Goal: Information Seeking & Learning: Learn about a topic

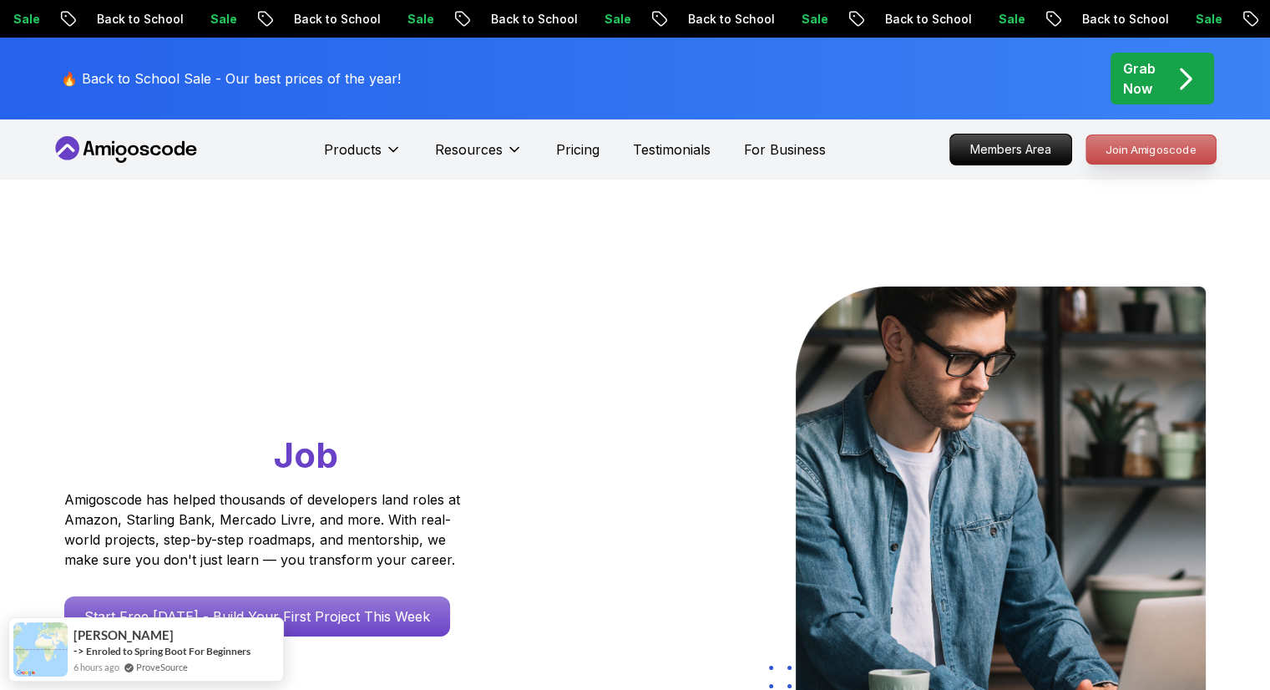
click at [1119, 148] on p "Join Amigoscode" at bounding box center [1150, 149] width 129 height 28
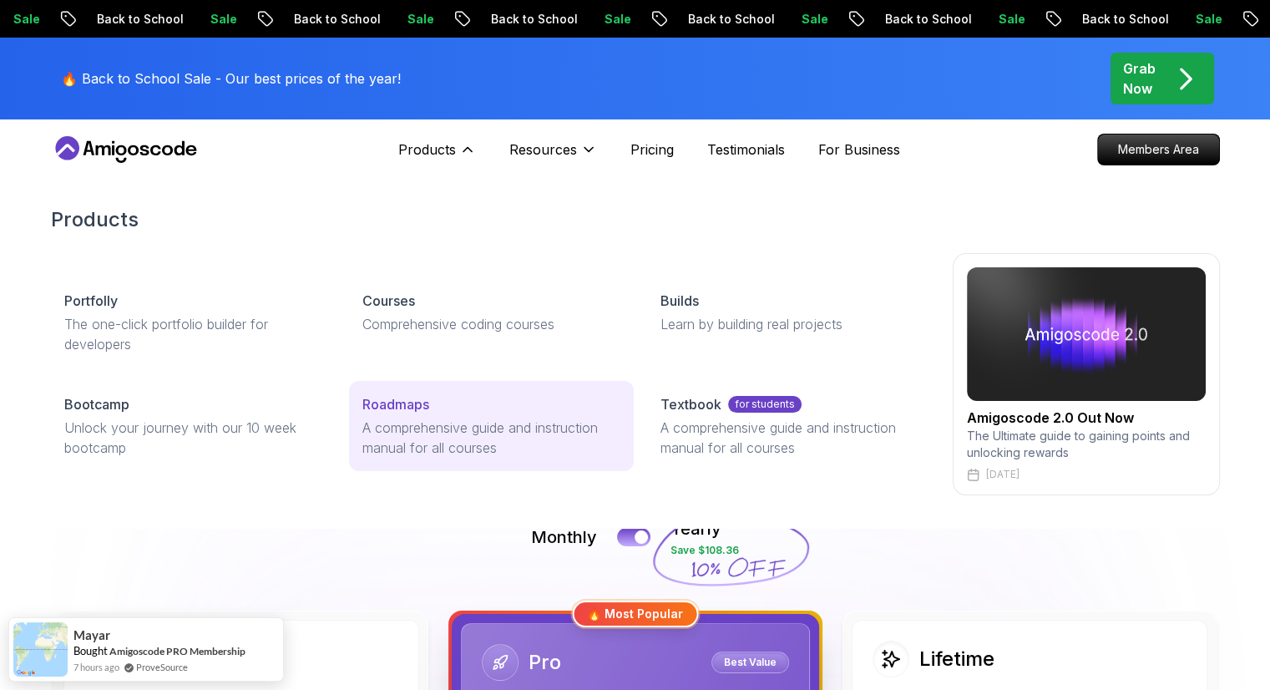
click at [423, 430] on p "A comprehensive guide and instruction manual for all courses" at bounding box center [491, 438] width 258 height 40
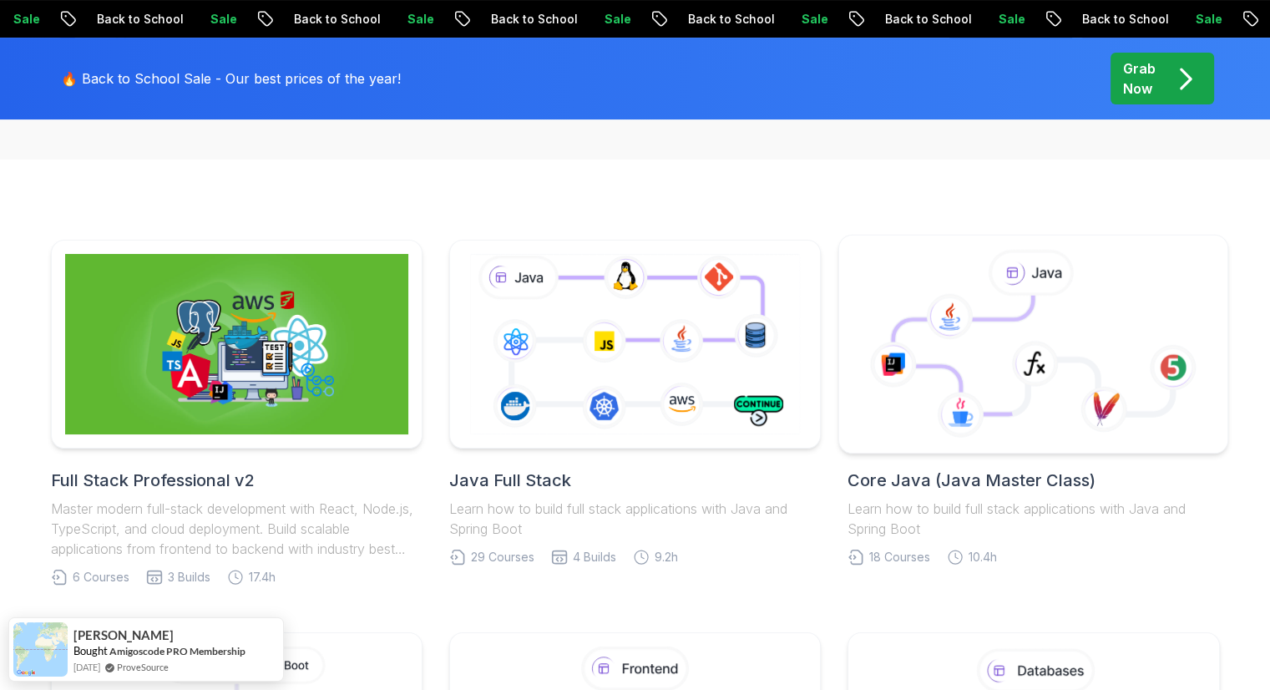
scroll to position [274, 0]
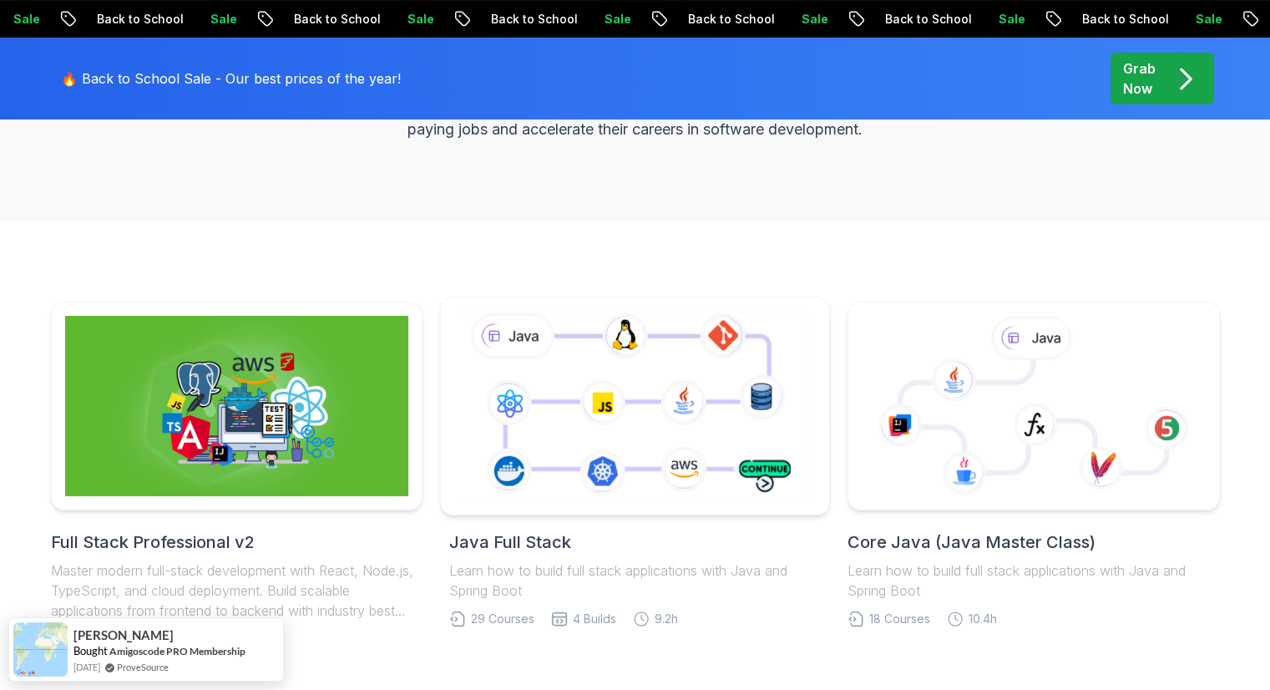
click at [767, 349] on icon at bounding box center [634, 405] width 353 height 196
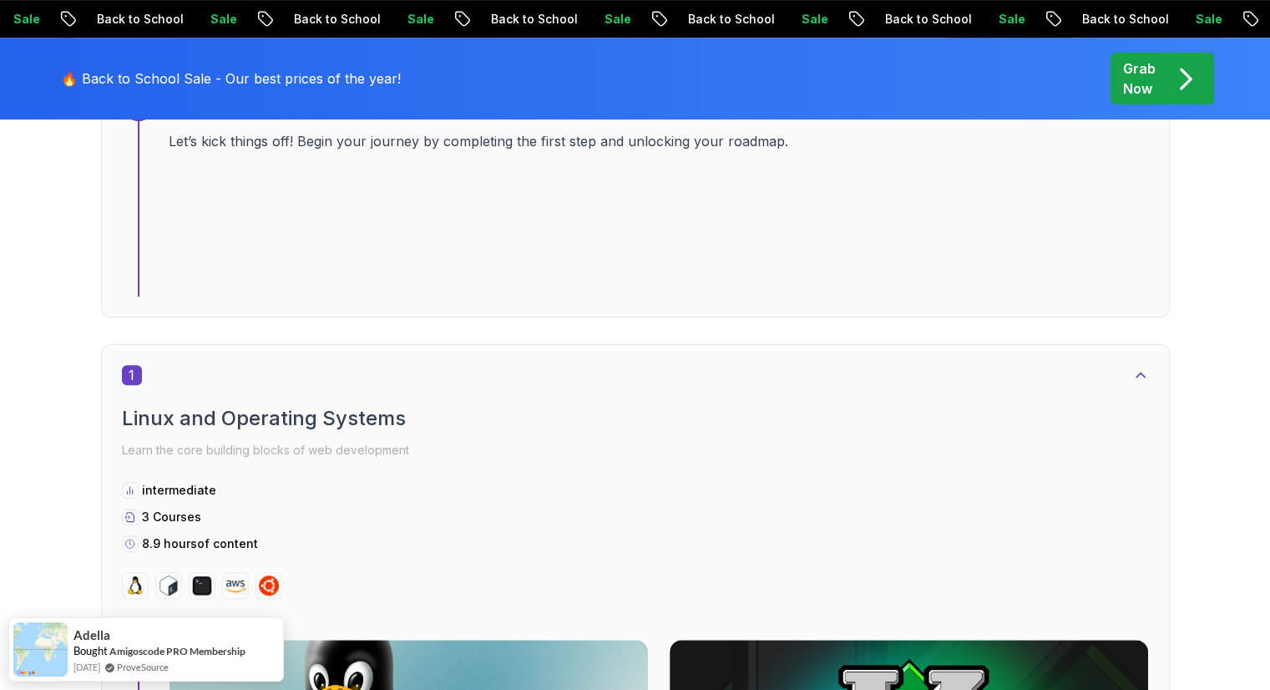
scroll to position [753, 0]
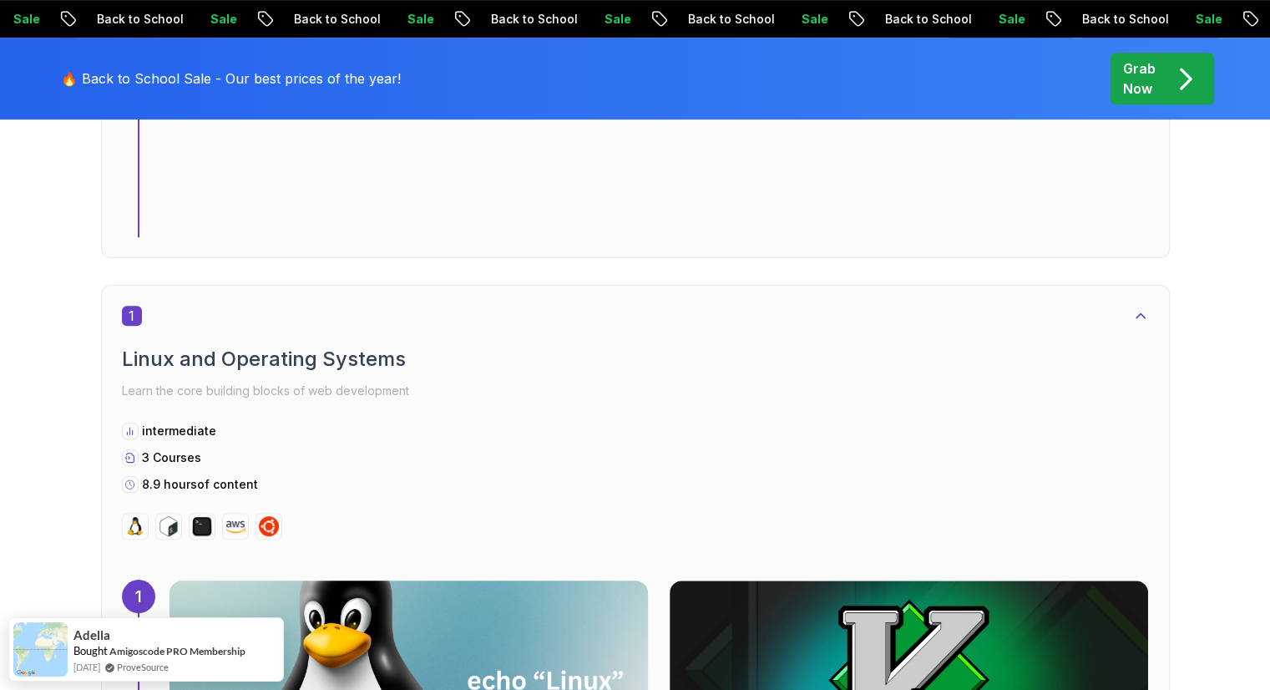
click at [660, 575] on img at bounding box center [408, 679] width 503 height 209
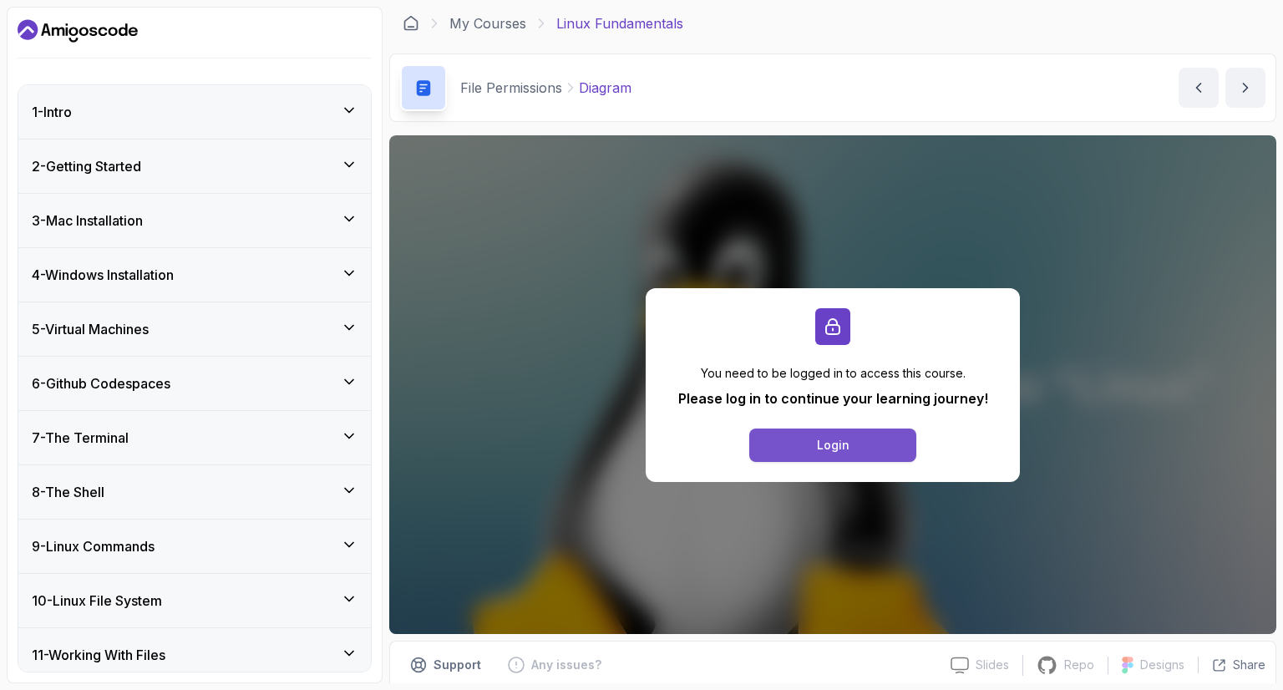
click at [823, 454] on button "Login" at bounding box center [832, 444] width 167 height 33
click at [956, 77] on div "File Permissions Diagram Diagram by nelson" at bounding box center [832, 87] width 887 height 68
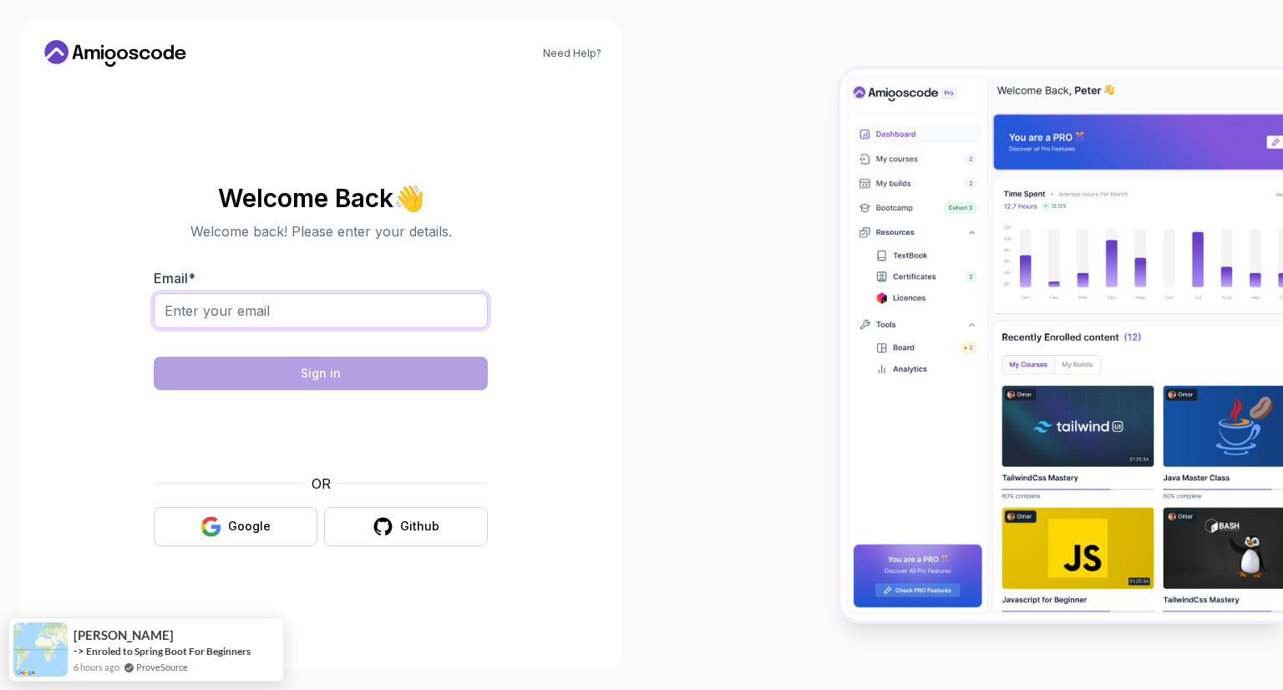
click at [311, 311] on input "Email *" at bounding box center [321, 310] width 334 height 35
type input "iammurari89@gmail.com"
click at [633, 426] on div "Need Help? Welcome Back 👋 Welcome back! Please enter your details. Email * iamm…" at bounding box center [320, 345] width 641 height 690
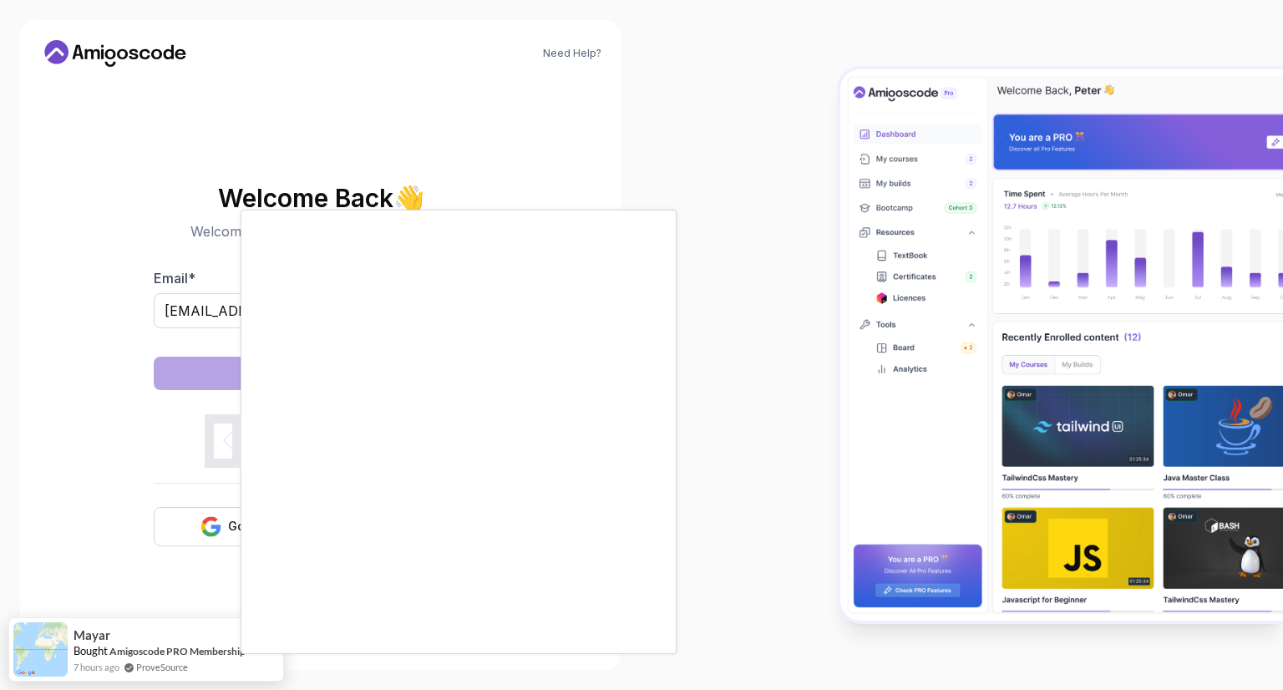
click at [884, 196] on body "Need Help? Welcome Back 👋 Welcome back! Please enter your details. Email * iamm…" at bounding box center [641, 345] width 1283 height 690
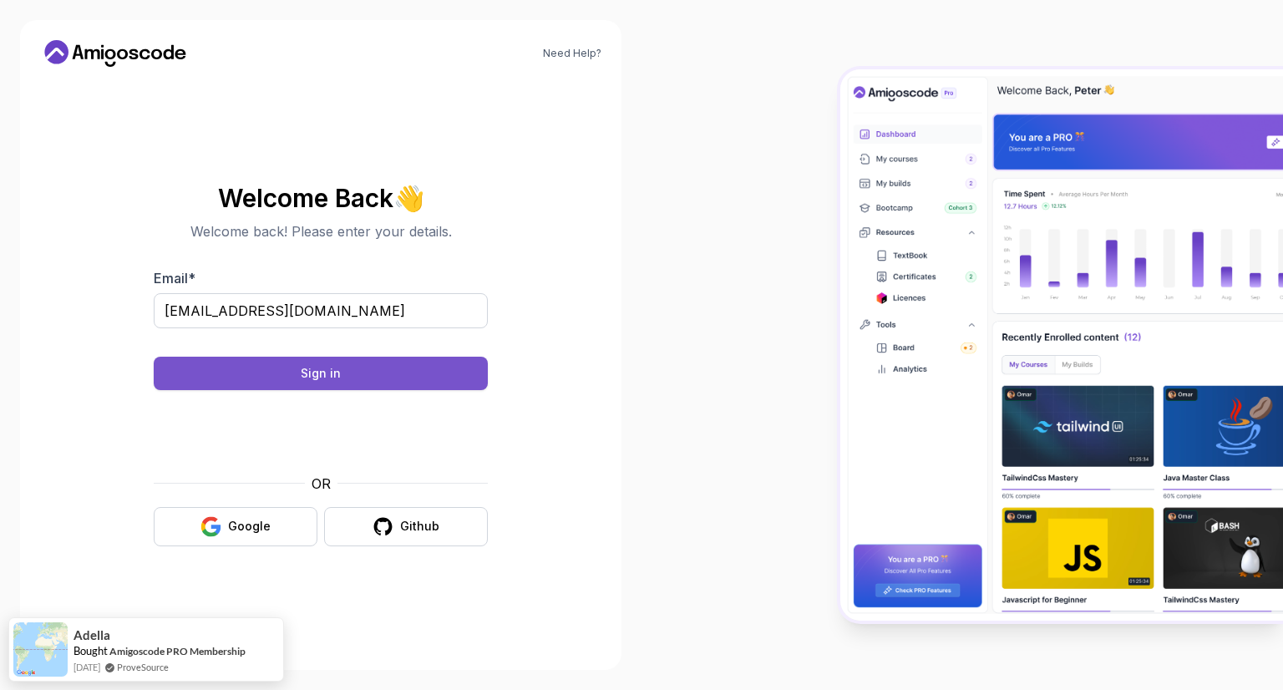
click at [431, 382] on button "Sign in" at bounding box center [321, 373] width 334 height 33
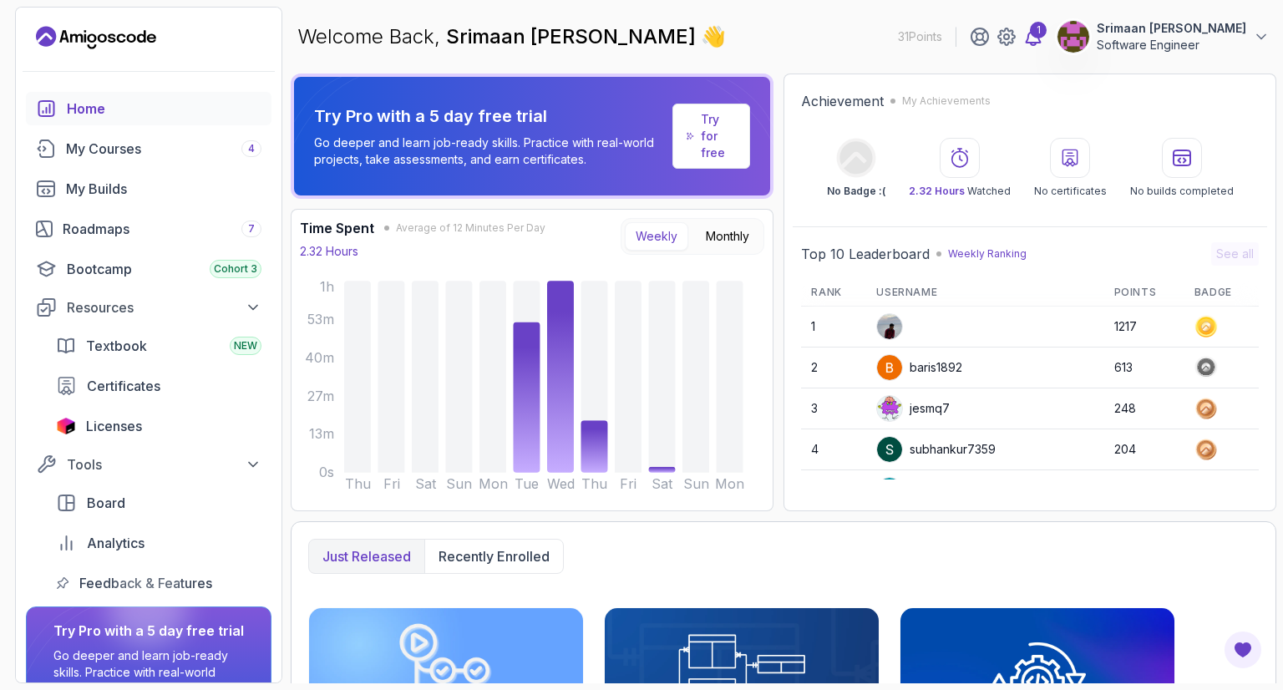
click at [1023, 39] on icon at bounding box center [1033, 37] width 20 height 20
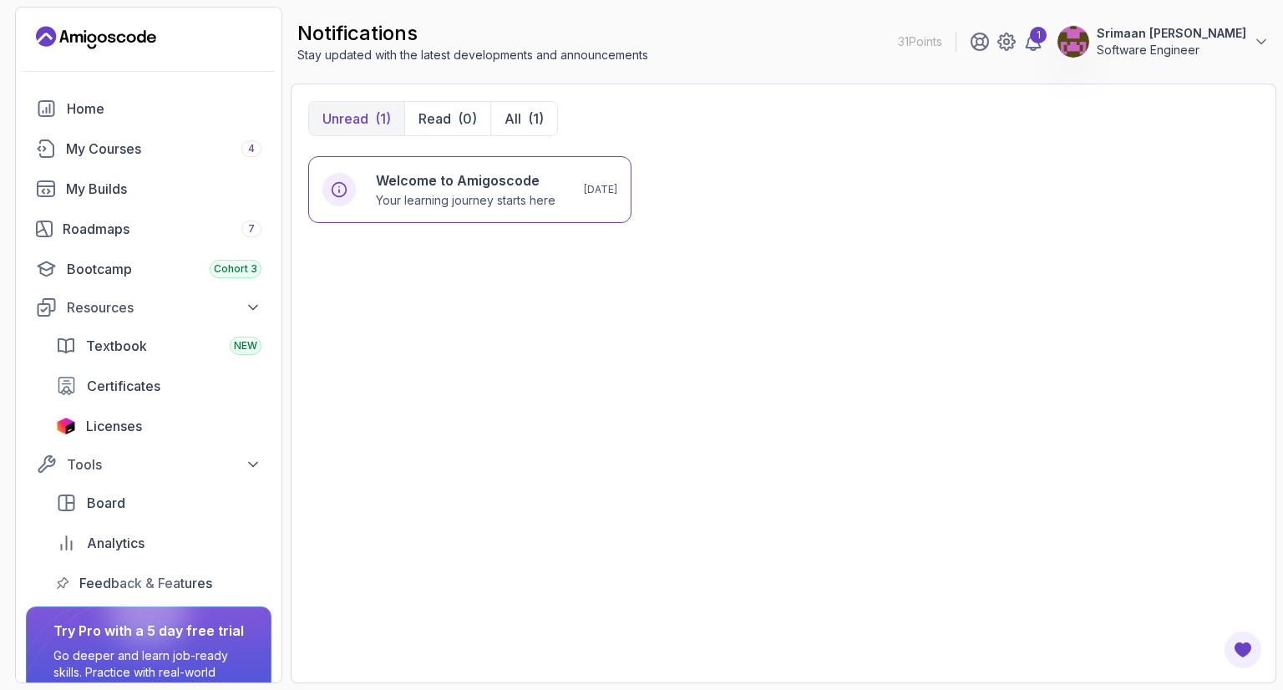
click at [1111, 36] on p "Srimaan Murari Mahenderkar" at bounding box center [1170, 33] width 149 height 17
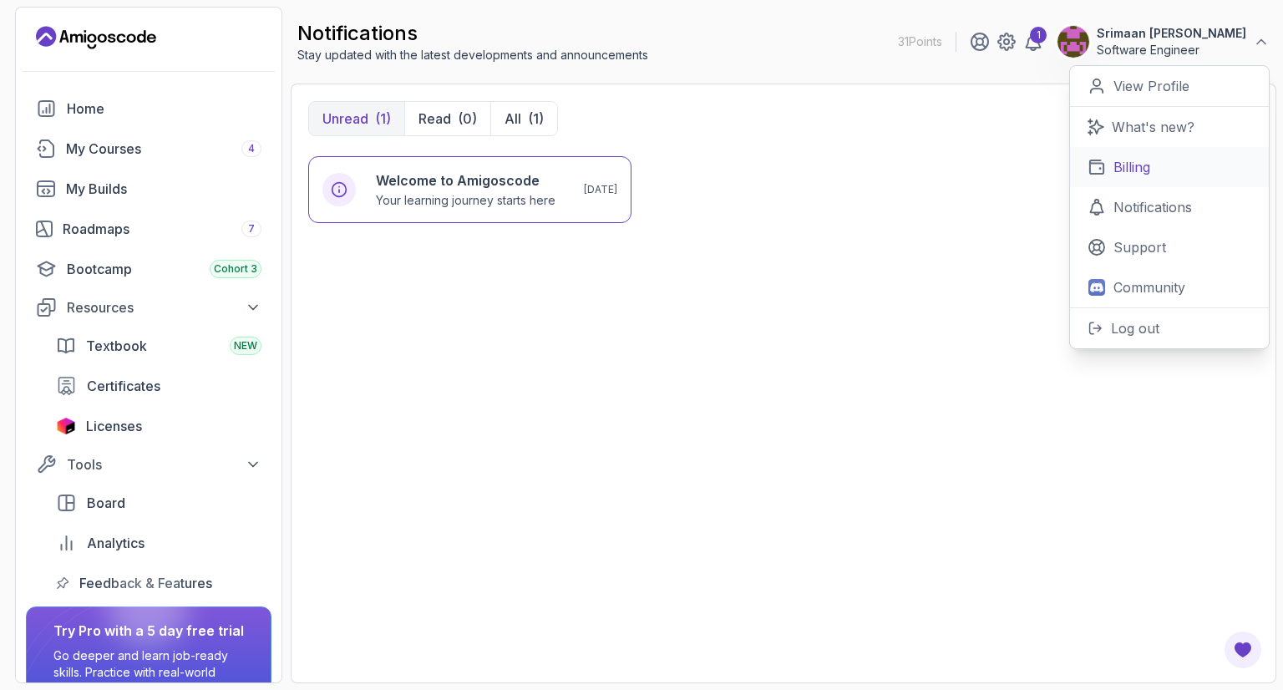
click at [1109, 180] on link "Billing" at bounding box center [1169, 167] width 199 height 40
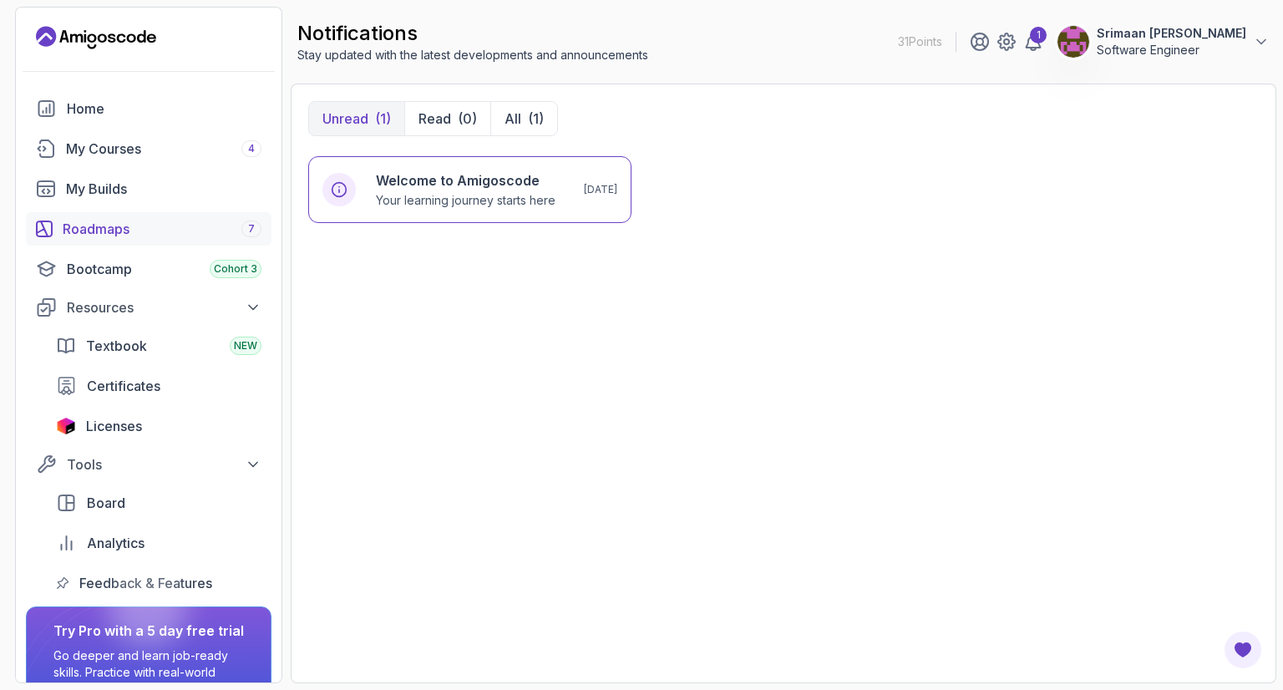
click at [144, 231] on div "Roadmaps 7" at bounding box center [162, 229] width 199 height 20
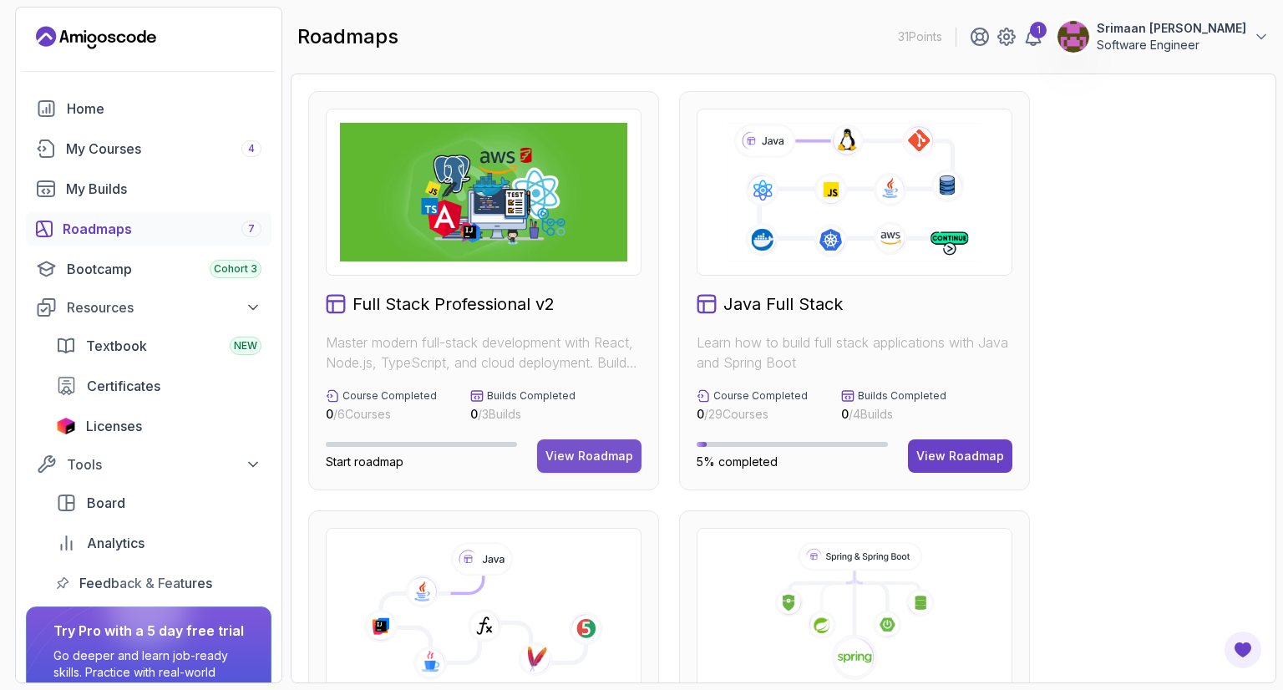
click at [589, 458] on div "View Roadmap" at bounding box center [589, 456] width 88 height 17
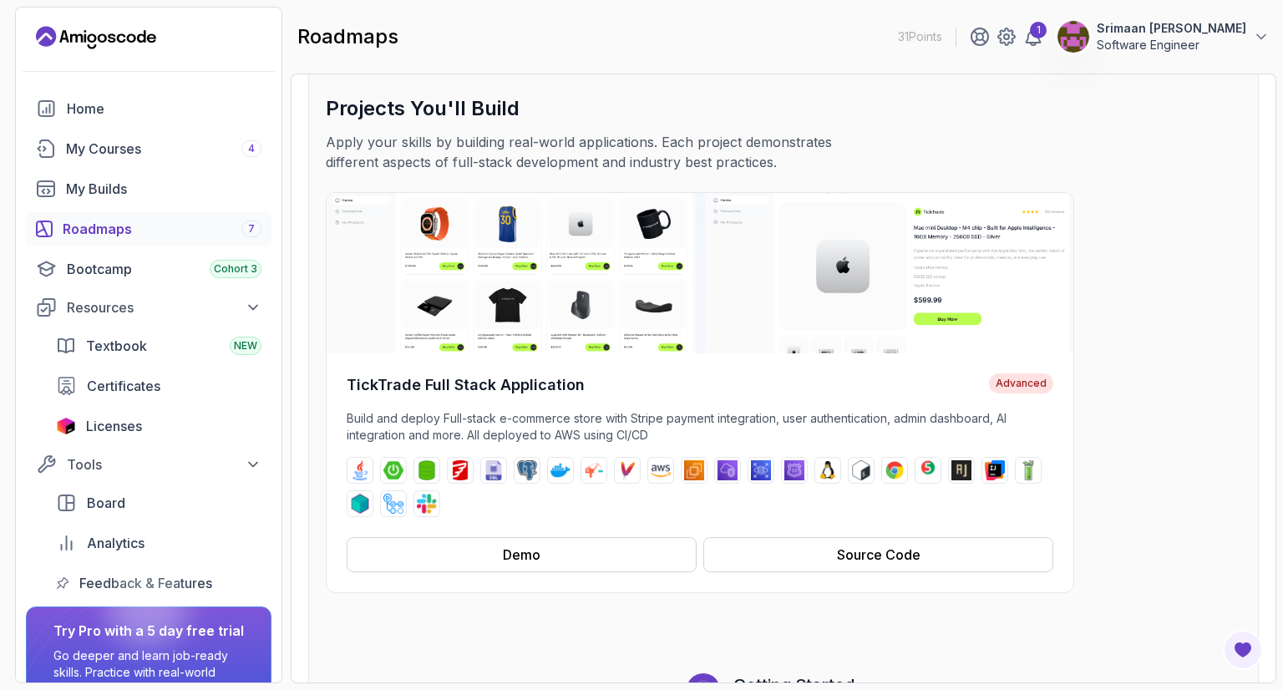
scroll to position [90, 0]
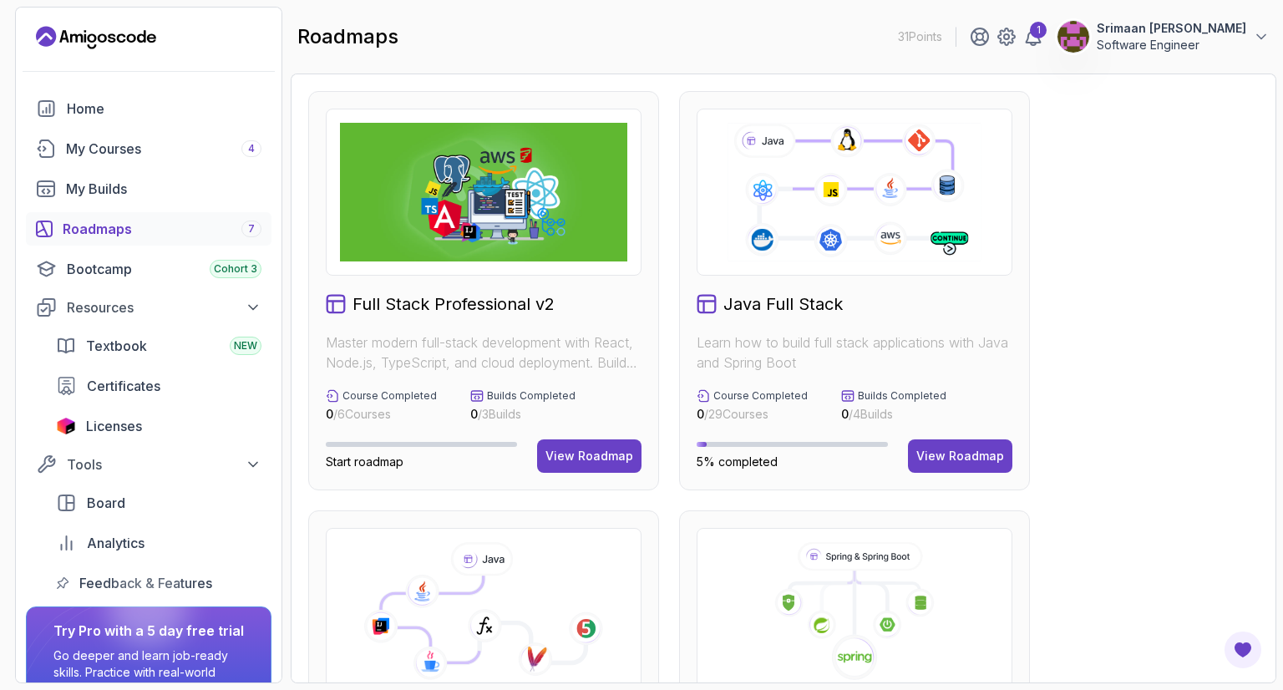
click at [836, 252] on icon at bounding box center [854, 192] width 258 height 144
click at [875, 226] on icon at bounding box center [854, 192] width 258 height 144
click at [782, 301] on h2 "Java Full Stack" at bounding box center [782, 303] width 119 height 23
click at [960, 458] on div "View Roadmap" at bounding box center [960, 456] width 88 height 17
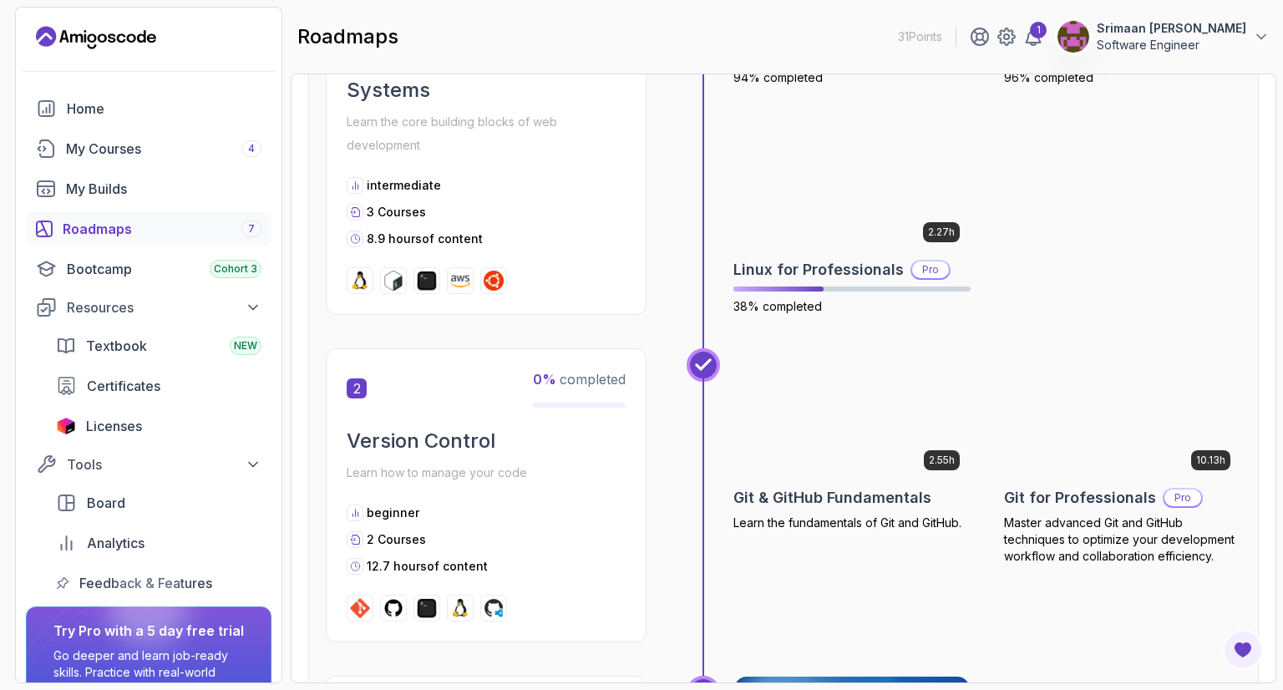
scroll to position [543, 0]
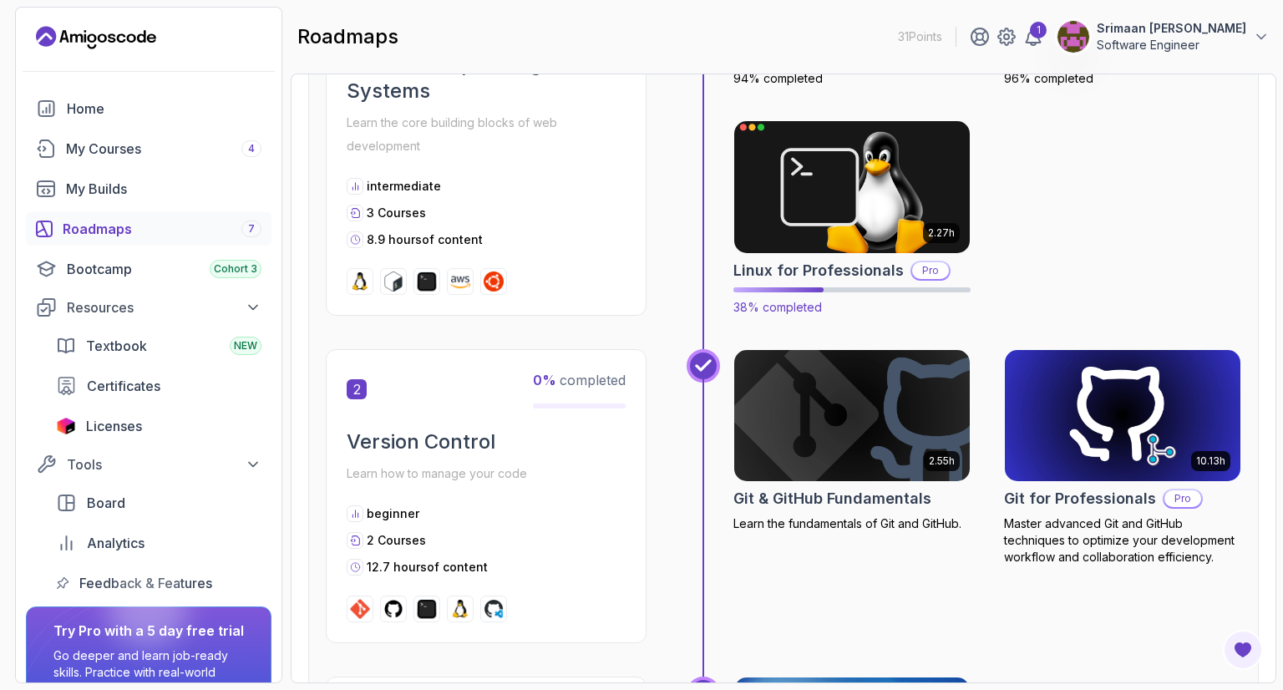
click at [890, 224] on img at bounding box center [851, 187] width 247 height 139
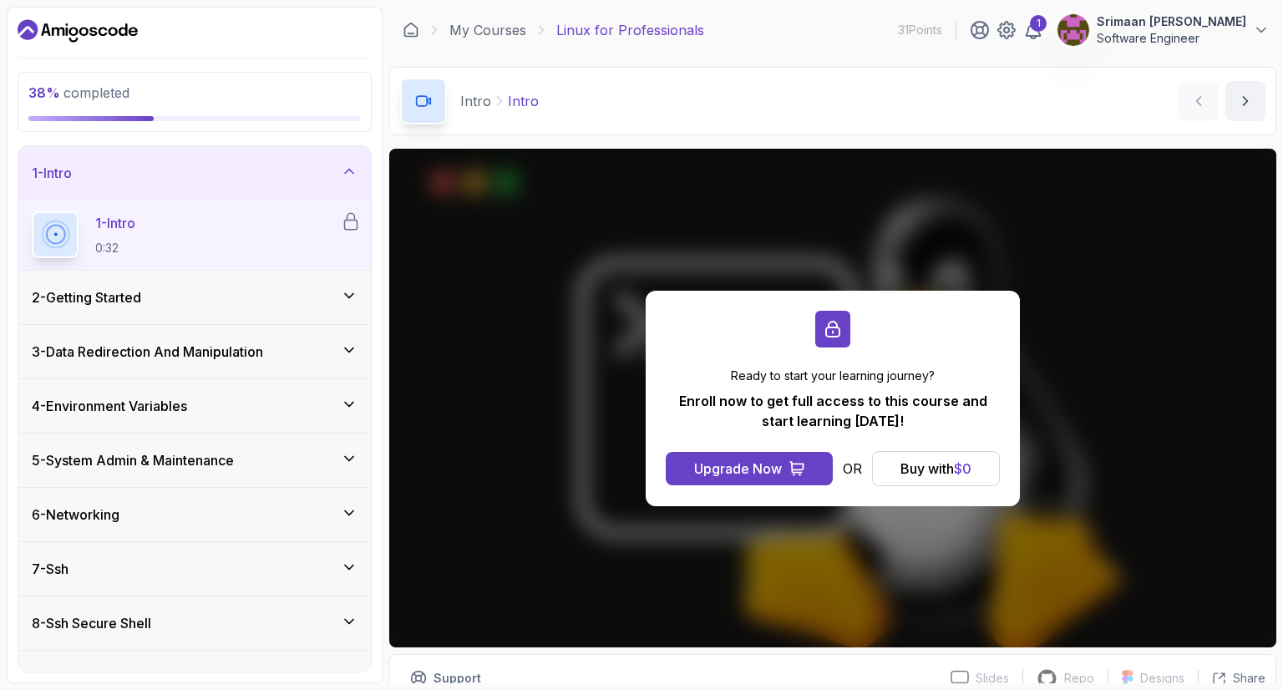
click at [1125, 25] on p "Srimaan [PERSON_NAME]" at bounding box center [1170, 21] width 149 height 17
